Goal: Information Seeking & Learning: Learn about a topic

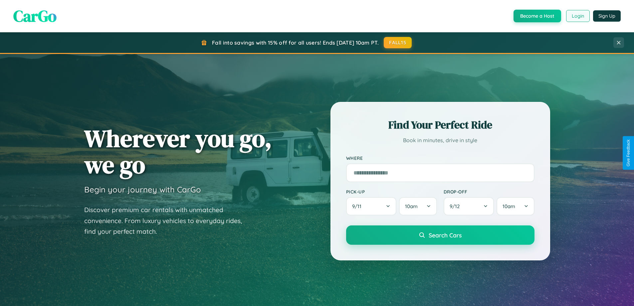
click at [578, 16] on button "Login" at bounding box center [578, 16] width 24 height 12
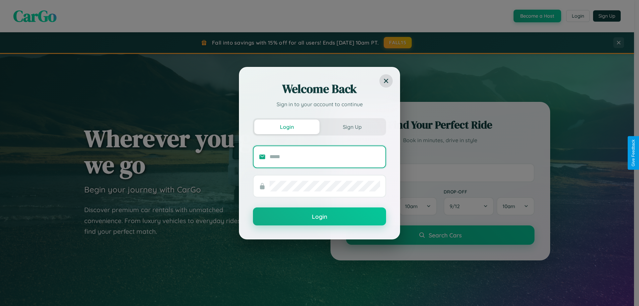
click at [325, 157] on input "text" at bounding box center [325, 157] width 111 height 11
type input "**********"
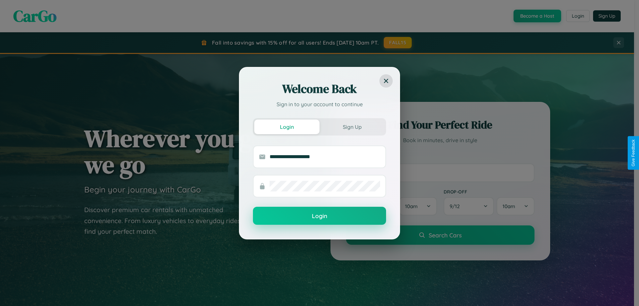
click at [320, 216] on button "Login" at bounding box center [319, 216] width 133 height 18
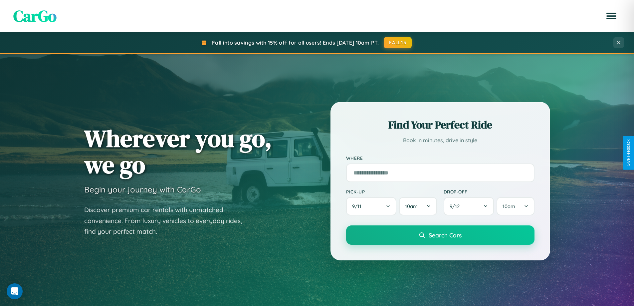
scroll to position [458, 0]
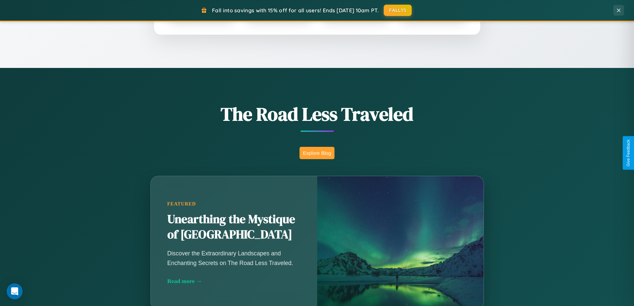
click at [317, 153] on button "Explore Blog" at bounding box center [317, 153] width 35 height 12
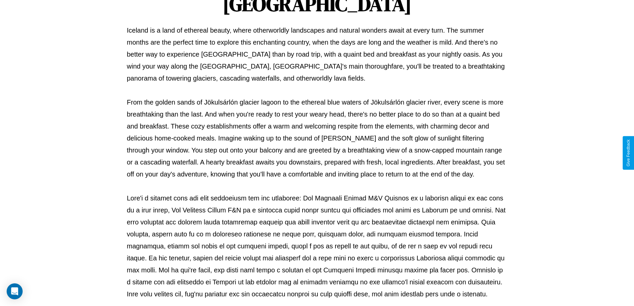
scroll to position [215, 0]
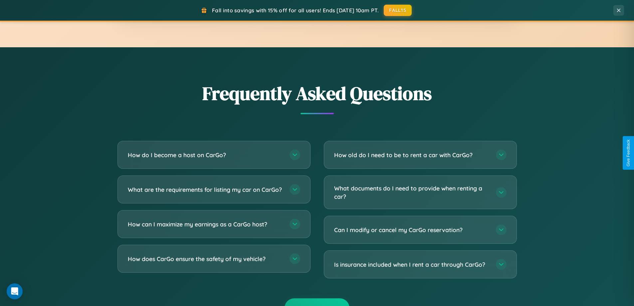
scroll to position [1281, 0]
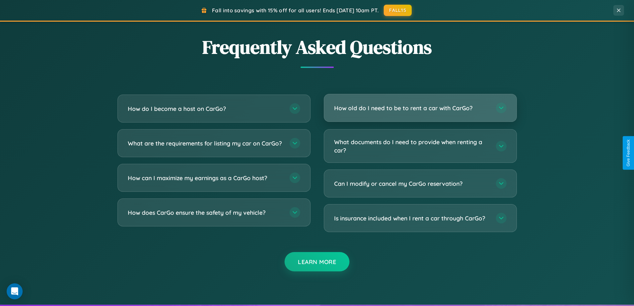
click at [420, 108] on h3 "How old do I need to be to rent a car with CarGo?" at bounding box center [411, 108] width 155 height 8
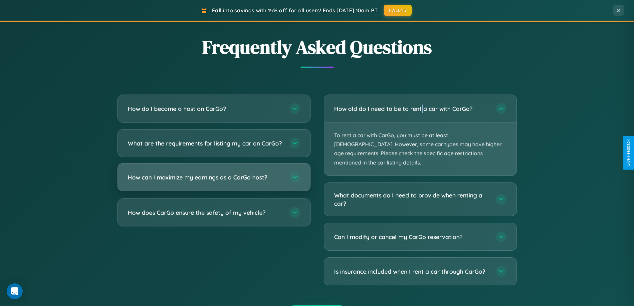
click at [214, 181] on h3 "How can I maximize my earnings as a CarGo host?" at bounding box center [205, 177] width 155 height 8
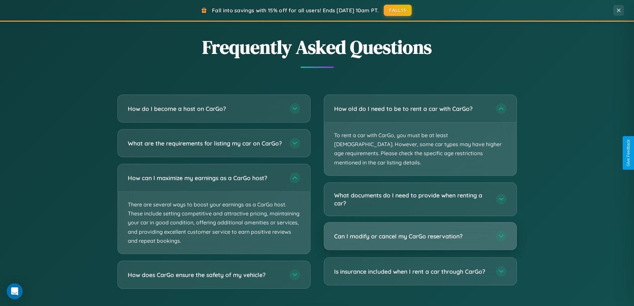
click at [420, 232] on h3 "Can I modify or cancel my CarGo reservation?" at bounding box center [411, 236] width 155 height 8
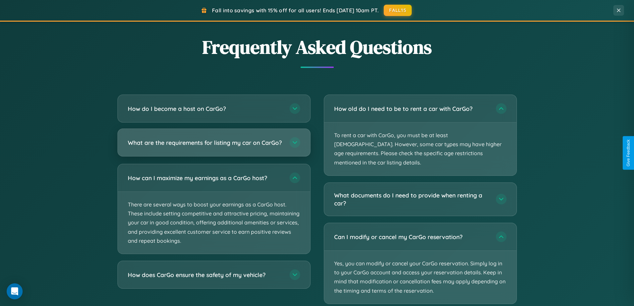
click at [214, 146] on h3 "What are the requirements for listing my car on CarGo?" at bounding box center [205, 143] width 155 height 8
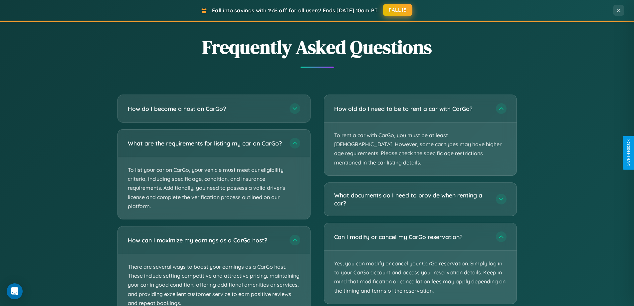
click at [398, 10] on button "FALL15" at bounding box center [397, 10] width 29 height 12
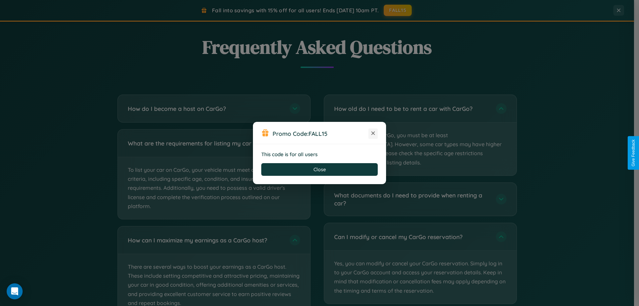
click at [373, 134] on icon at bounding box center [373, 133] width 7 height 7
